Goal: Task Accomplishment & Management: Manage account settings

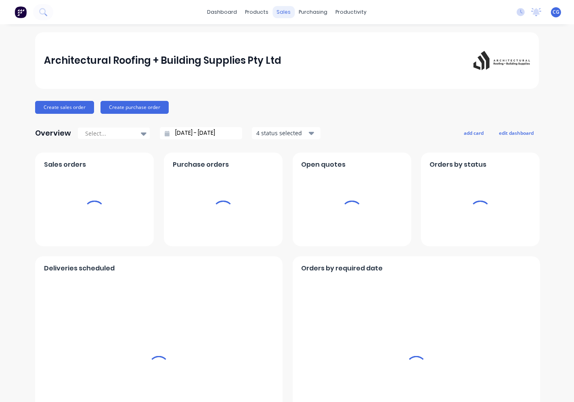
click at [274, 16] on div "sales" at bounding box center [284, 12] width 22 height 12
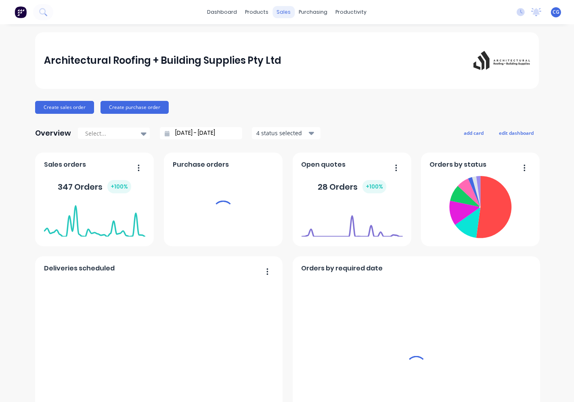
click at [281, 6] on div "sales" at bounding box center [284, 12] width 22 height 12
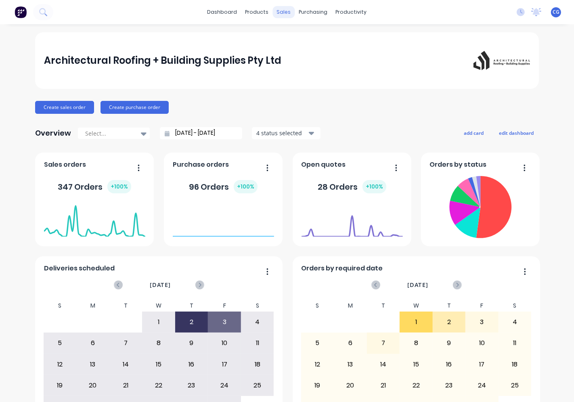
click at [282, 14] on div "sales" at bounding box center [284, 12] width 22 height 12
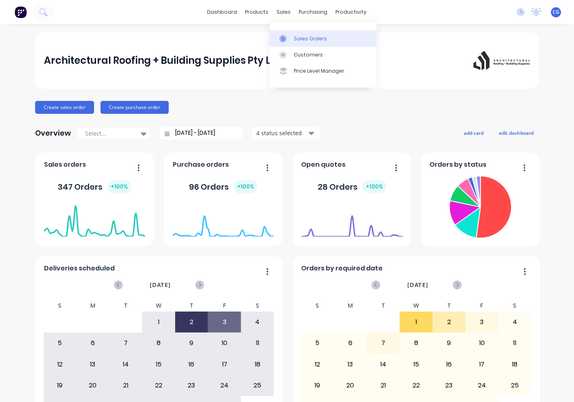
click at [298, 42] on div "Sales Orders" at bounding box center [310, 38] width 33 height 7
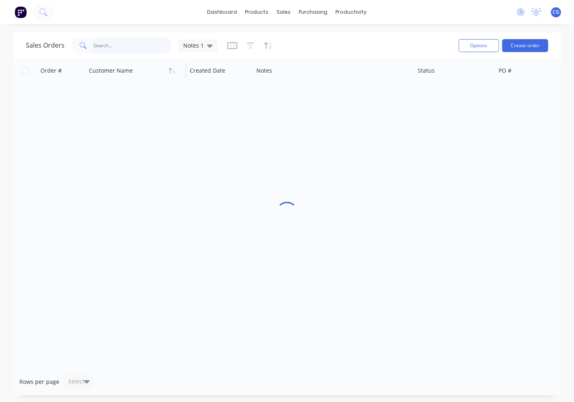
click at [118, 46] on input "text" at bounding box center [133, 46] width 79 height 16
drag, startPoint x: 116, startPoint y: 47, endPoint x: 50, endPoint y: 60, distance: 67.4
click at [50, 60] on div "Sales Orders vd Notes 1 Options Create order Order # Customer Name Created Date…" at bounding box center [287, 213] width 548 height 363
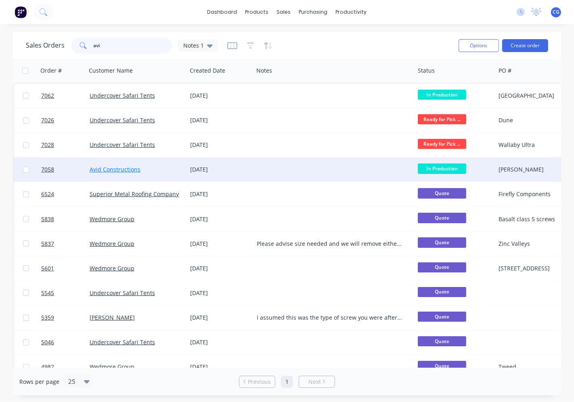
type input "avi"
click at [127, 168] on link "Avid Constructions" at bounding box center [115, 169] width 51 height 8
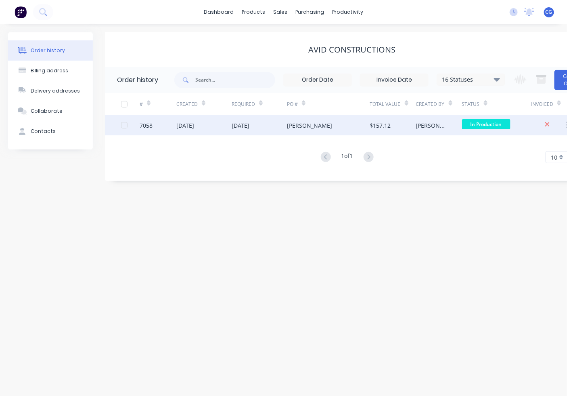
click at [487, 128] on span "In Production" at bounding box center [486, 124] width 48 height 10
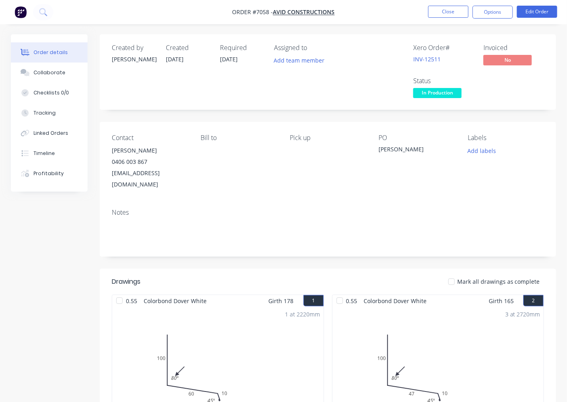
click at [447, 90] on span "In Production" at bounding box center [437, 93] width 48 height 10
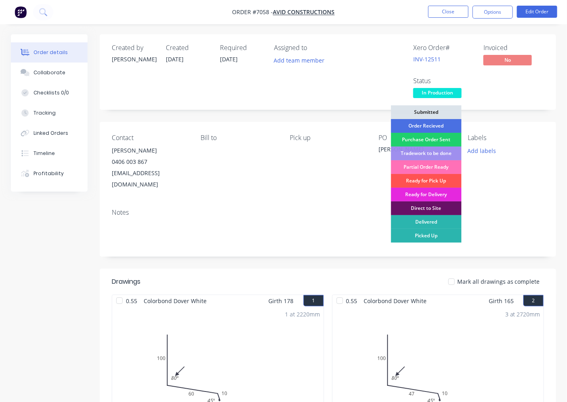
click at [444, 92] on span "In Production" at bounding box center [437, 93] width 48 height 10
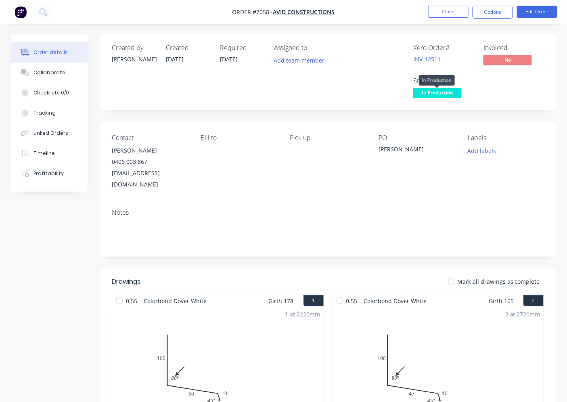
click at [445, 94] on span "In Production" at bounding box center [437, 93] width 48 height 10
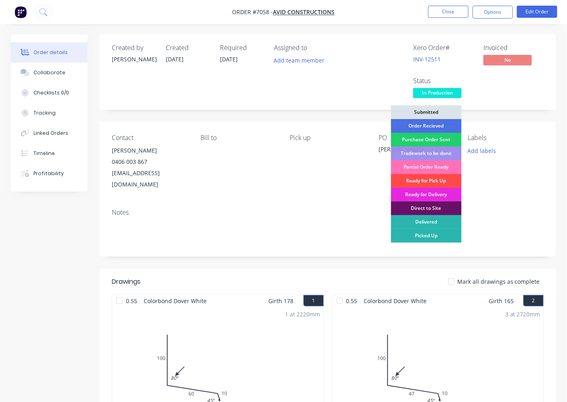
click at [429, 181] on div "Ready for Pick Up" at bounding box center [426, 181] width 71 height 14
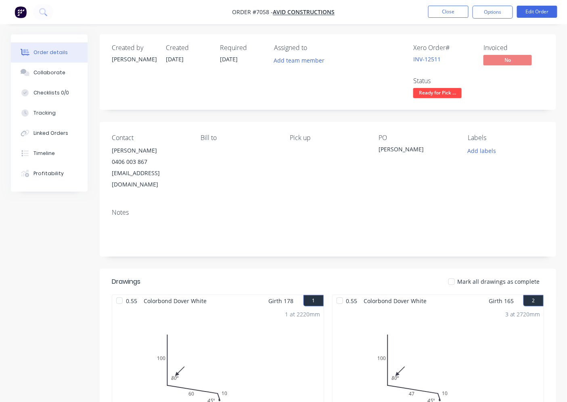
drag, startPoint x: 484, startPoint y: 10, endPoint x: 480, endPoint y: 21, distance: 10.9
click at [484, 13] on button "Options" at bounding box center [493, 12] width 40 height 13
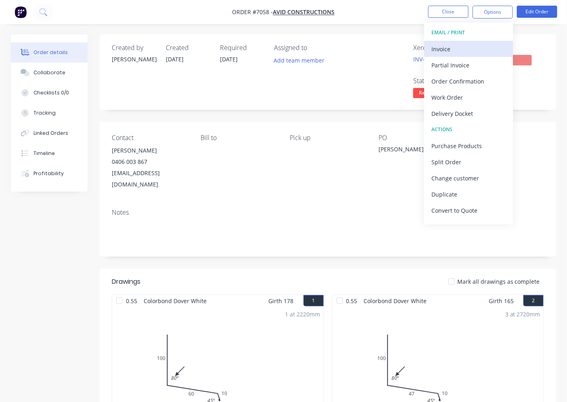
click at [460, 52] on div "Invoice" at bounding box center [468, 49] width 74 height 12
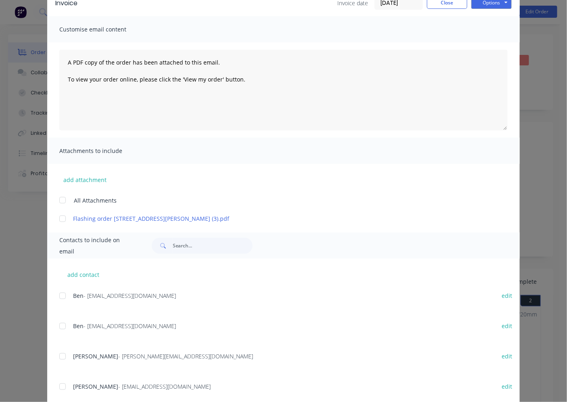
scroll to position [75, 0]
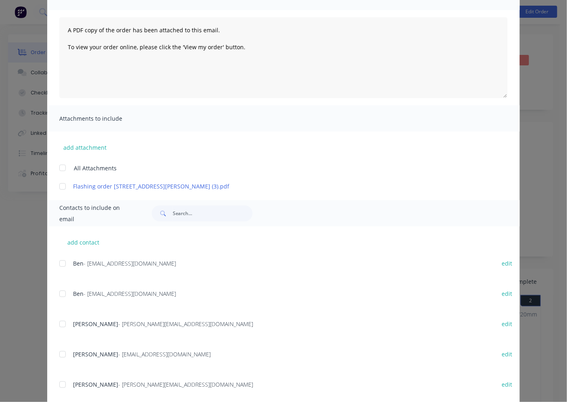
click at [63, 292] on div at bounding box center [62, 294] width 16 height 16
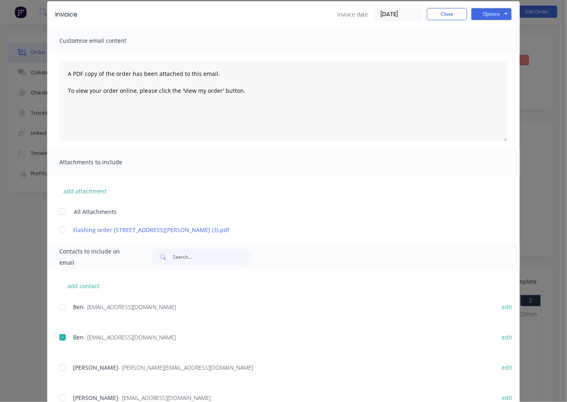
scroll to position [0, 0]
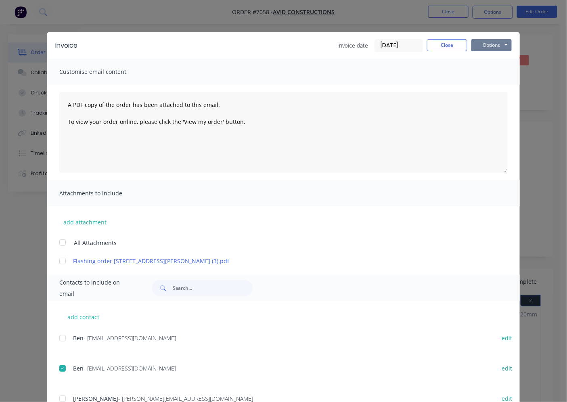
click at [499, 46] on button "Options" at bounding box center [491, 45] width 40 height 12
click at [503, 86] on button "Email" at bounding box center [497, 86] width 52 height 13
